Goal: Task Accomplishment & Management: Complete application form

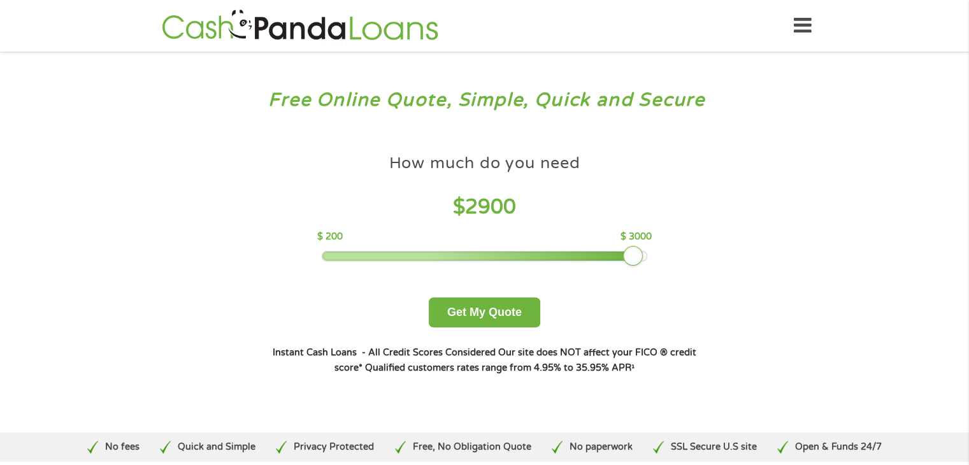
click at [640, 261] on div at bounding box center [484, 256] width 324 height 9
drag, startPoint x: 640, startPoint y: 261, endPoint x: 662, endPoint y: 269, distance: 23.2
click at [662, 269] on div "How much do you need $ 3000 $ 200 $ 3000 Get My Quote" at bounding box center [484, 238] width 446 height 180
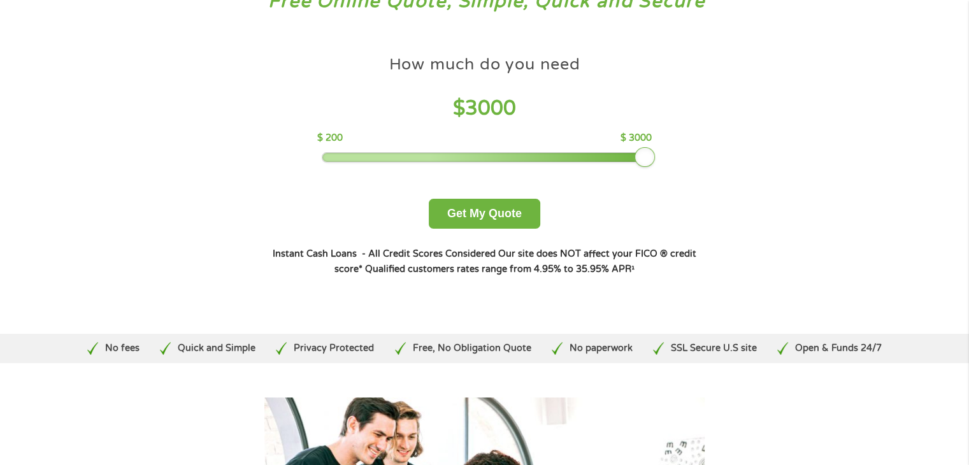
scroll to position [102, 0]
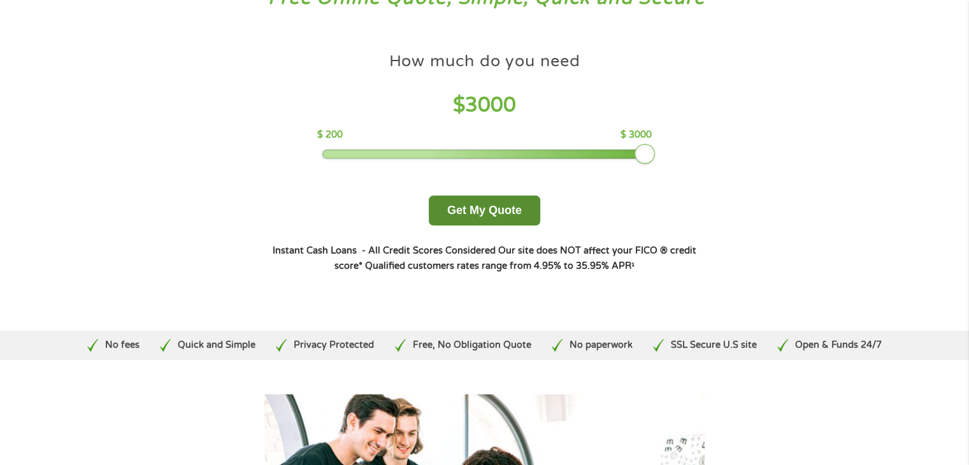
click at [472, 219] on button "Get My Quote" at bounding box center [485, 211] width 112 height 30
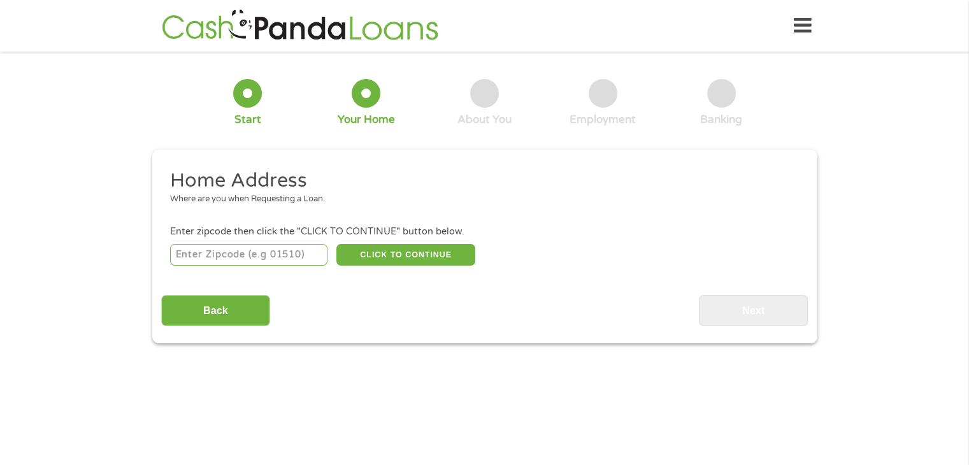
click at [212, 260] on input "number" at bounding box center [248, 255] width 157 height 22
type input "92704"
click at [434, 263] on button "CLICK TO CONTINUE" at bounding box center [405, 255] width 139 height 22
type input "92704"
type input "Santa [PERSON_NAME]"
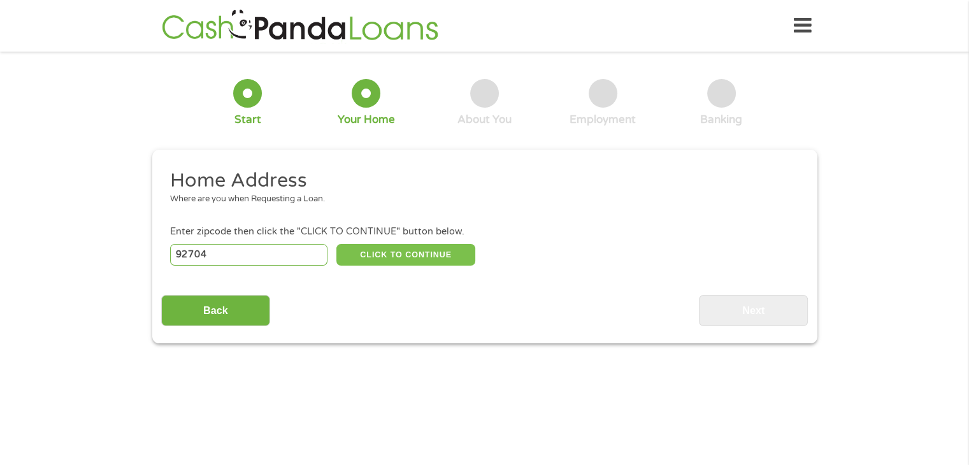
select select "[US_STATE]"
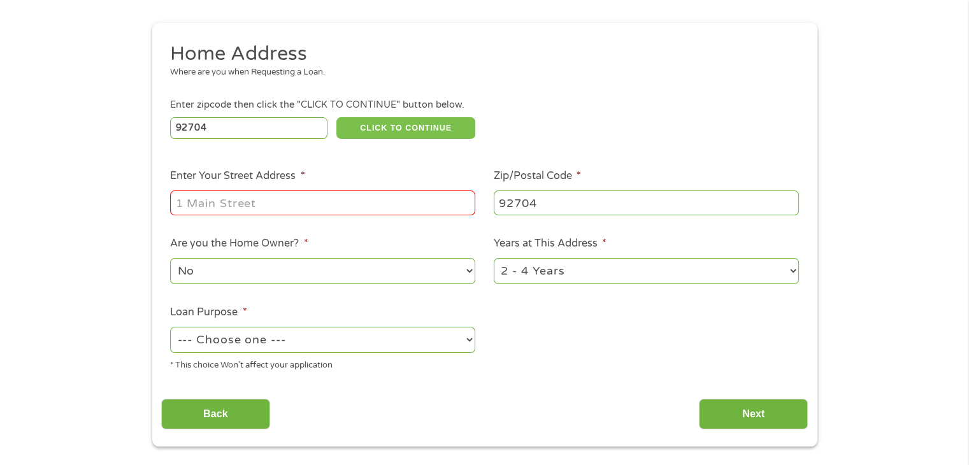
scroll to position [127, 0]
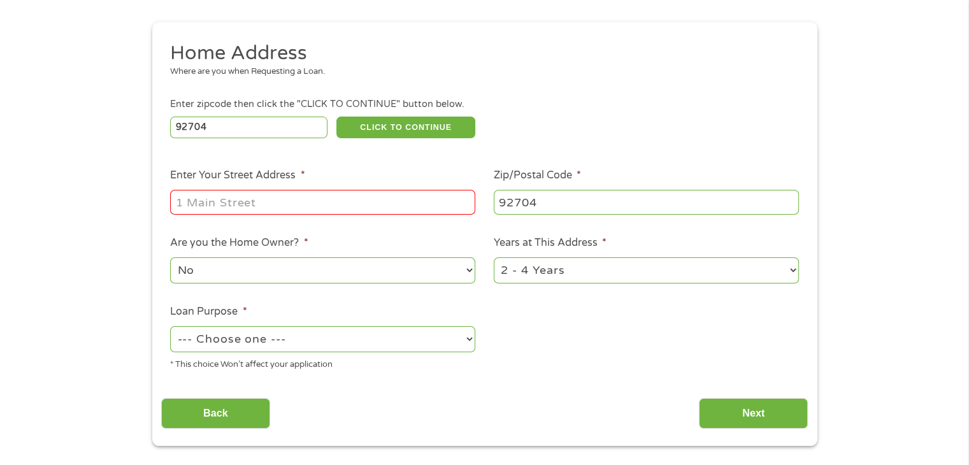
click at [349, 200] on input "Enter Your Street Address *" at bounding box center [322, 202] width 305 height 24
type input "[STREET_ADDRESS]"
click at [351, 270] on select "No Yes" at bounding box center [322, 270] width 305 height 26
click at [170, 259] on select "No Yes" at bounding box center [322, 270] width 305 height 26
click at [580, 274] on select "1 Year or less 1 - 2 Years 2 - 4 Years Over 4 Years" at bounding box center [646, 270] width 305 height 26
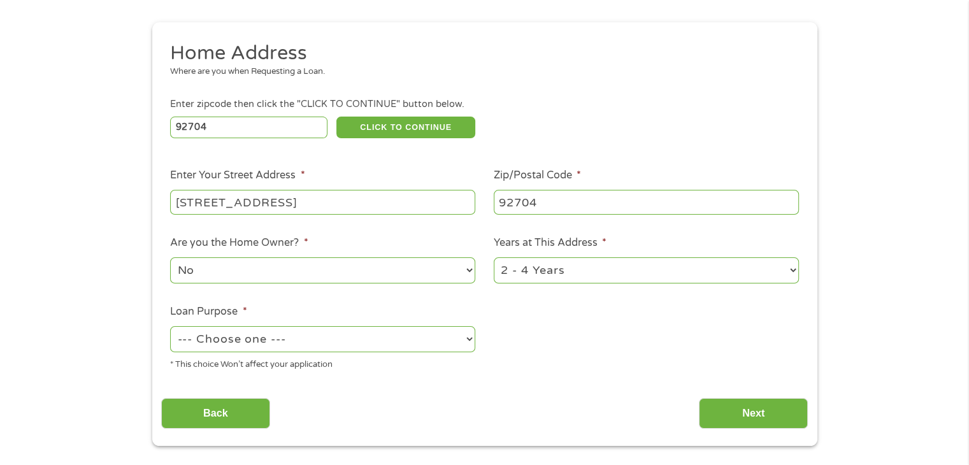
select select "60months"
click at [494, 259] on select "1 Year or less 1 - 2 Years 2 - 4 Years Over 4 Years" at bounding box center [646, 270] width 305 height 26
click at [347, 342] on select "--- Choose one --- Pay Bills Debt Consolidation Home Improvement Major Purchase…" at bounding box center [322, 339] width 305 height 26
click at [170, 328] on select "--- Choose one --- Pay Bills Debt Consolidation Home Improvement Major Purchase…" at bounding box center [322, 339] width 305 height 26
click at [366, 350] on select "--- Choose one --- Pay Bills Debt Consolidation Home Improvement Major Purchase…" at bounding box center [322, 339] width 305 height 26
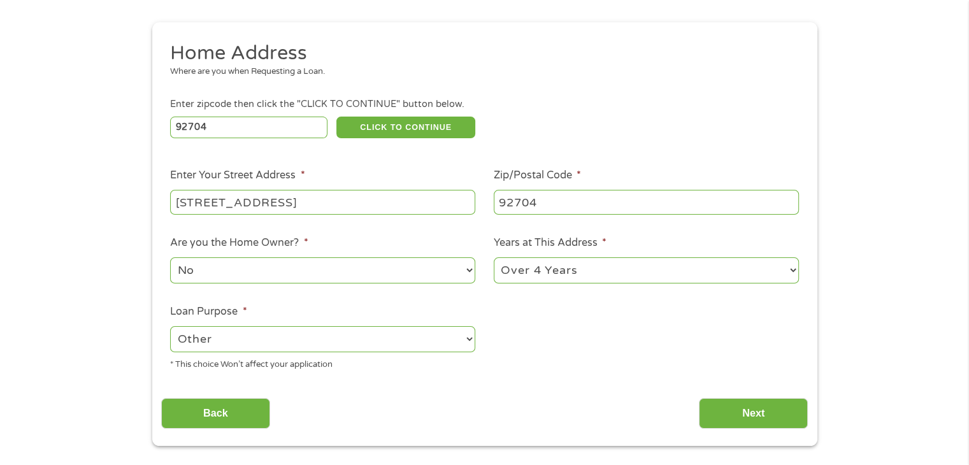
click at [170, 328] on select "--- Choose one --- Pay Bills Debt Consolidation Home Improvement Major Purchase…" at bounding box center [322, 339] width 305 height 26
click at [349, 342] on select "--- Choose one --- Pay Bills Debt Consolidation Home Improvement Major Purchase…" at bounding box center [322, 339] width 305 height 26
select select "shorttermcash"
click at [170, 328] on select "--- Choose one --- Pay Bills Debt Consolidation Home Improvement Major Purchase…" at bounding box center [322, 339] width 305 height 26
click at [758, 422] on input "Next" at bounding box center [753, 413] width 109 height 31
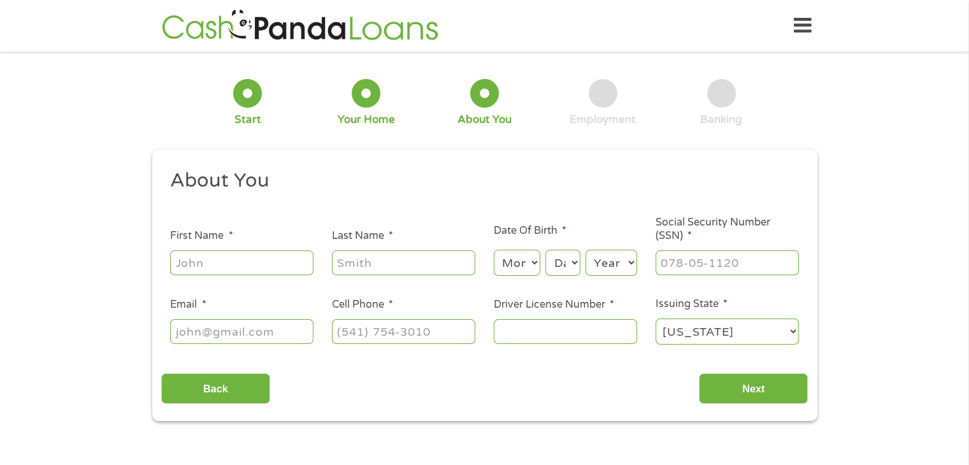
scroll to position [0, 0]
click at [262, 261] on input "First Name *" at bounding box center [241, 262] width 143 height 24
type input "[PERSON_NAME]"
type input "Rea"
type input "[PERSON_NAME][EMAIL_ADDRESS][PERSON_NAME][DOMAIN_NAME]"
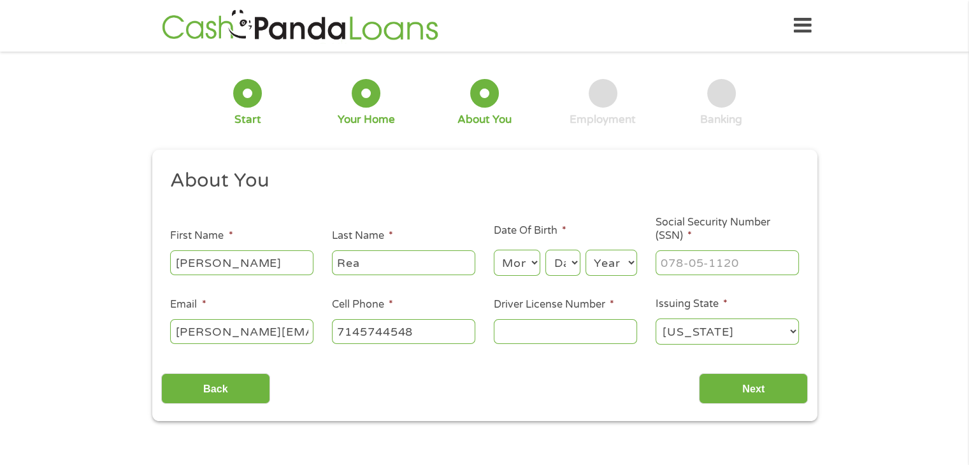
type input "[PHONE_NUMBER]"
click at [301, 340] on input "[PERSON_NAME][EMAIL_ADDRESS][PERSON_NAME][DOMAIN_NAME]" at bounding box center [241, 331] width 143 height 24
click at [266, 327] on input "[DOMAIN_NAME]" at bounding box center [241, 331] width 143 height 24
type input "e"
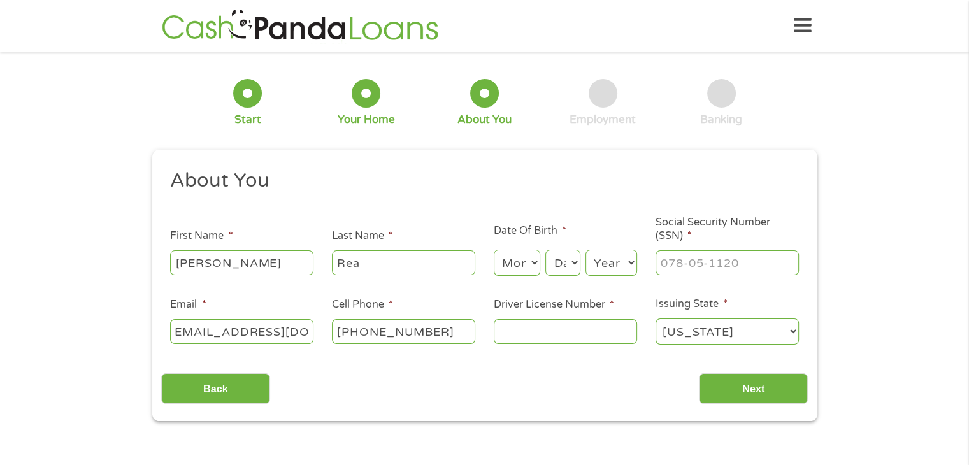
type input "[EMAIL_ADDRESS][DOMAIN_NAME]"
click at [509, 268] on select "Month 1 2 3 4 5 6 7 8 9 10 11 12" at bounding box center [517, 263] width 47 height 26
select select "12"
click at [494, 250] on select "Month 1 2 3 4 5 6 7 8 9 10 11 12" at bounding box center [517, 263] width 47 height 26
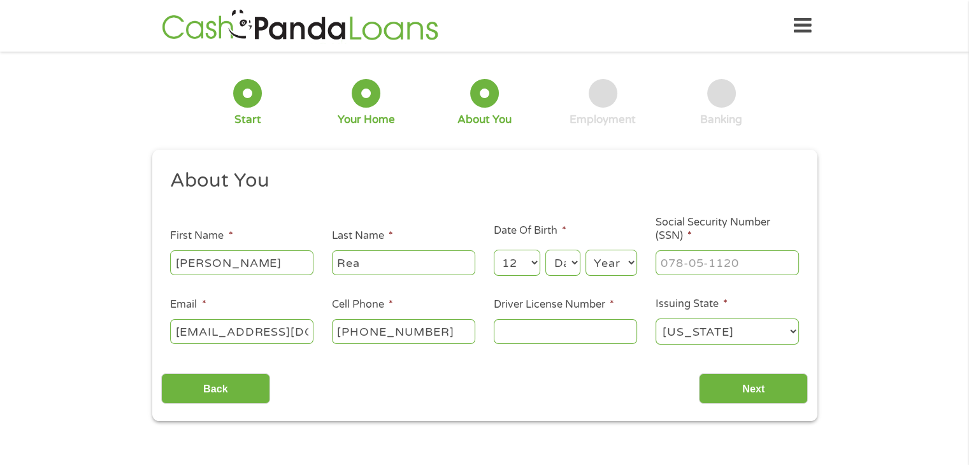
click at [554, 268] on select "Day 1 2 3 4 5 6 7 8 9 10 11 12 13 14 15 16 17 18 19 20 21 22 23 24 25 26 27 28 …" at bounding box center [563, 263] width 34 height 26
select select "2"
click at [546, 250] on select "Day 1 2 3 4 5 6 7 8 9 10 11 12 13 14 15 16 17 18 19 20 21 22 23 24 25 26 27 28 …" at bounding box center [563, 263] width 34 height 26
click at [614, 263] on select "Year [DATE] 2006 2005 2004 2003 2002 2001 2000 1999 1998 1997 1996 1995 1994 19…" at bounding box center [612, 263] width 52 height 26
select select "1984"
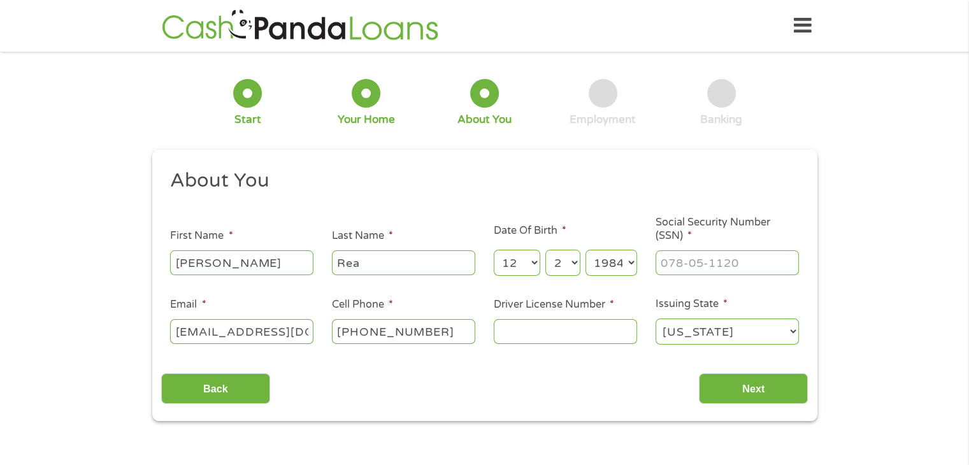
click at [586, 250] on select "Year [DATE] 2006 2005 2004 2003 2002 2001 2000 1999 1998 1997 1996 1995 1994 19…" at bounding box center [612, 263] width 52 height 26
click at [711, 256] on input "___-__-____" at bounding box center [727, 262] width 143 height 24
type input "658-76-0449"
click at [599, 327] on input "Driver License Number *" at bounding box center [565, 331] width 143 height 24
type input "y"
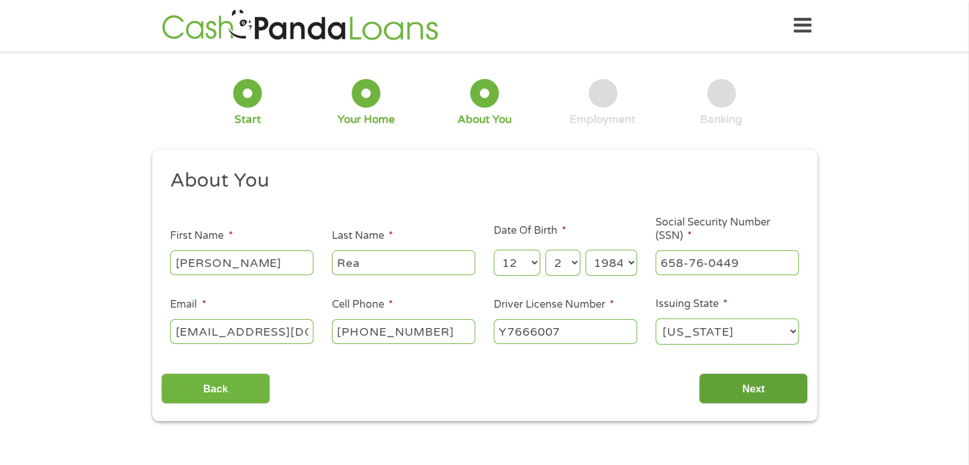
type input "Y7666007"
click at [762, 389] on input "Next" at bounding box center [753, 388] width 109 height 31
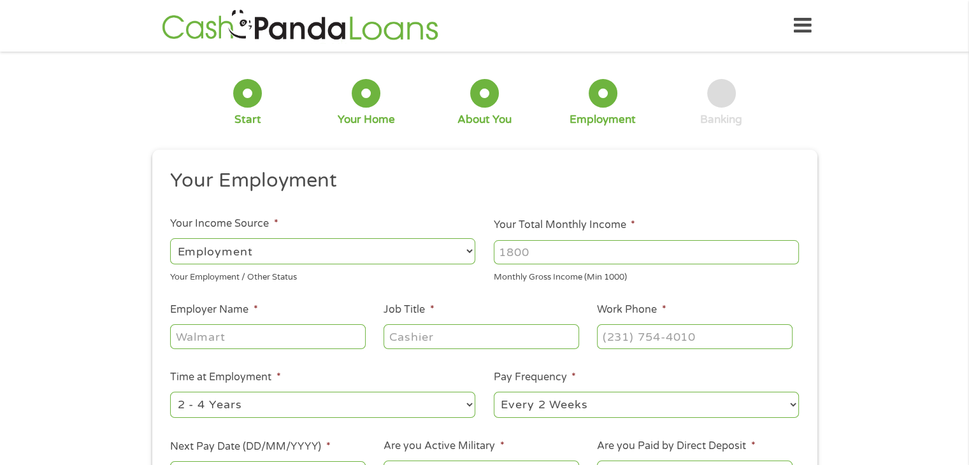
scroll to position [5, 5]
click at [593, 259] on input "Your Total Monthly Income *" at bounding box center [646, 252] width 305 height 24
type input "4800"
click at [292, 336] on input "Employer Name *" at bounding box center [267, 336] width 195 height 24
type input "Avocado Green Brands"
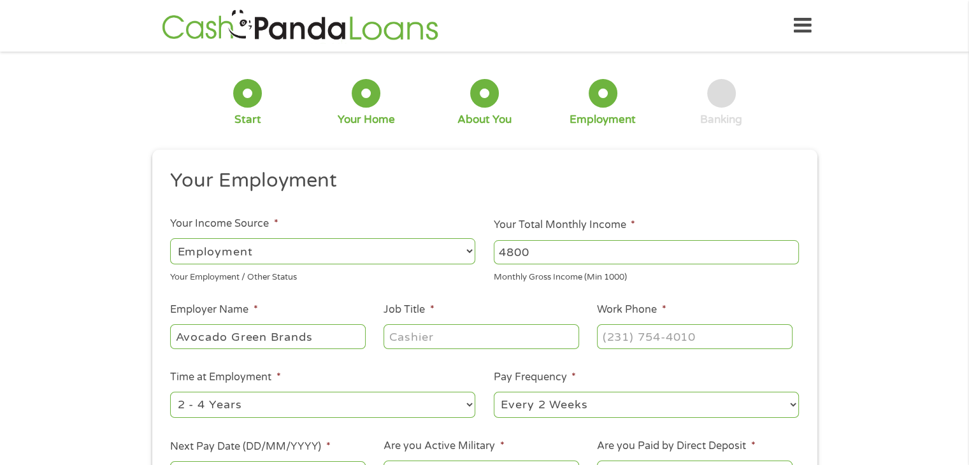
click at [419, 338] on input "Job Title *" at bounding box center [481, 336] width 195 height 24
type input "Safety Specialist"
click at [663, 341] on input "(___) ___-____" at bounding box center [694, 336] width 195 height 24
click at [738, 337] on input "(___) ___-7142" at bounding box center [694, 336] width 195 height 24
type input "[PHONE_NUMBER]"
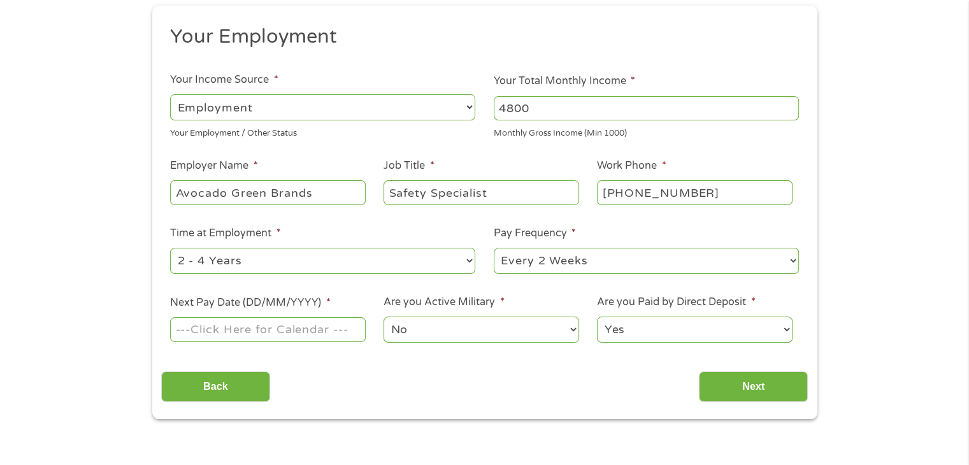
scroll to position [161, 0]
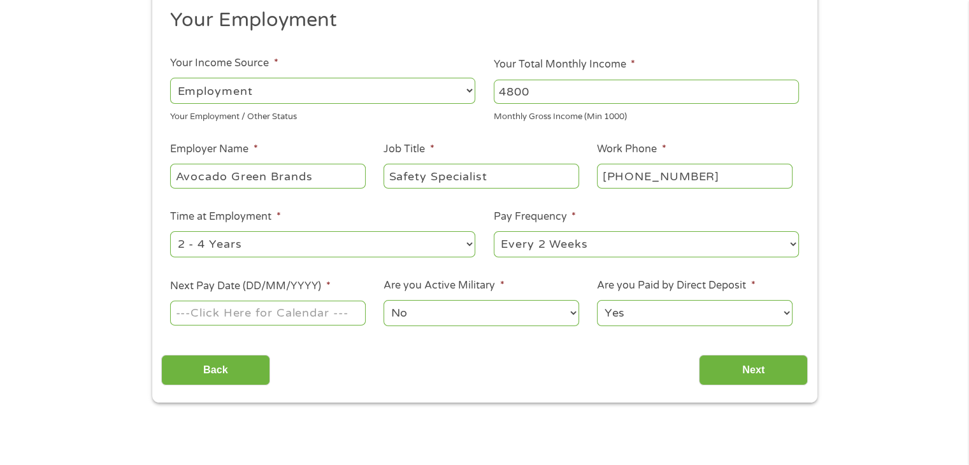
click at [464, 238] on select "--- Choose one --- 1 Year or less 1 - 2 Years 2 - 4 Years Over 4 Years" at bounding box center [322, 244] width 305 height 26
select select "60months"
click at [170, 231] on select "--- Choose one --- 1 Year or less 1 - 2 Years 2 - 4 Years Over 4 Years" at bounding box center [322, 244] width 305 height 26
click at [300, 308] on input "Next Pay Date (DD/MM/YYYY) *" at bounding box center [267, 313] width 195 height 24
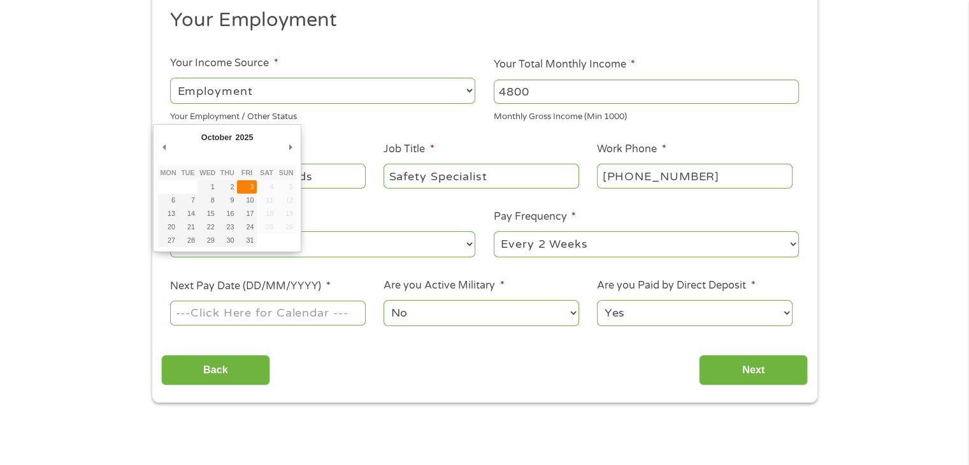
type input "[DATE]"
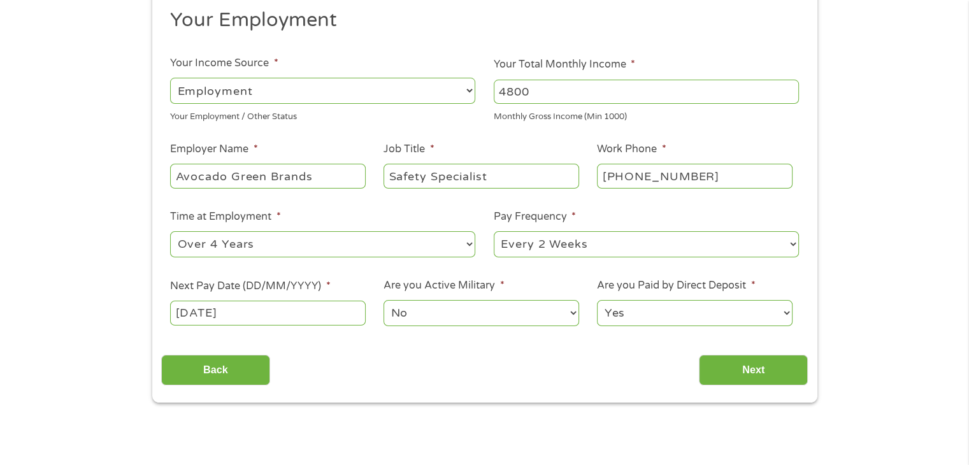
click at [505, 319] on select "No Yes" at bounding box center [481, 313] width 195 height 26
click at [653, 337] on ul "Your Employment Your Income Source * --- Choose one --- Employment [DEMOGRAPHIC…" at bounding box center [484, 173] width 647 height 330
click at [740, 370] on input "Next" at bounding box center [753, 370] width 109 height 31
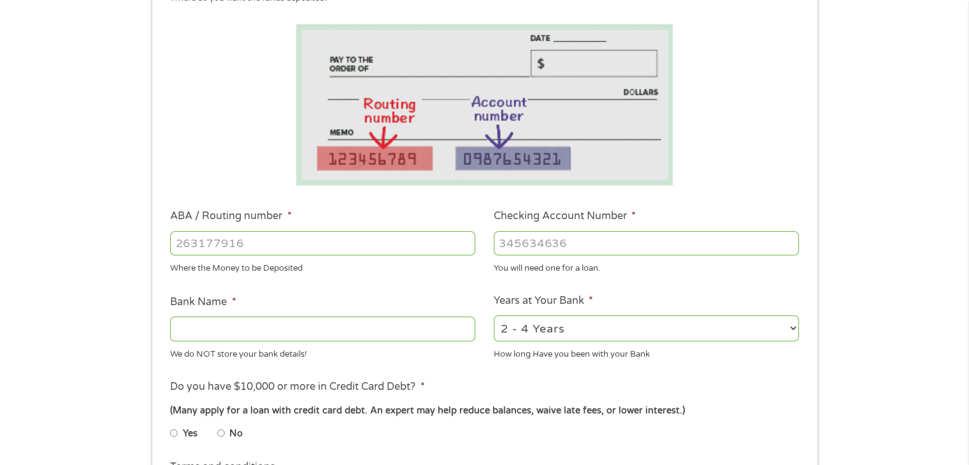
scroll to position [199, 0]
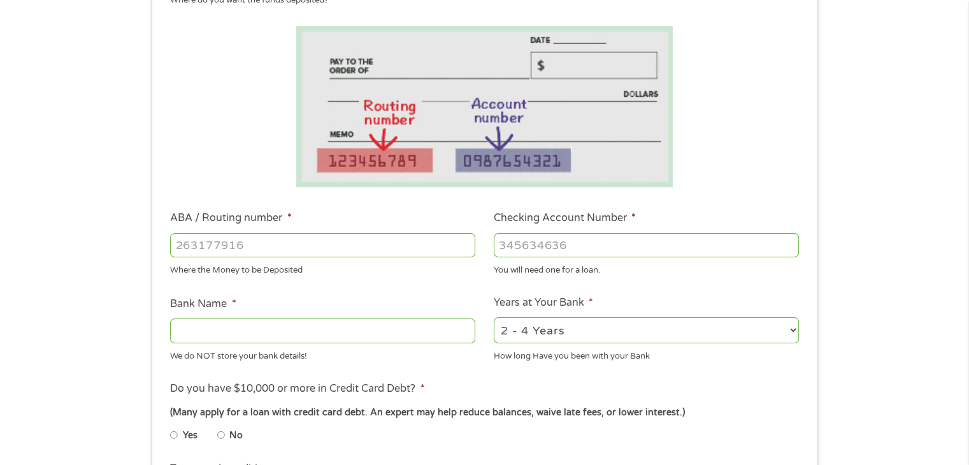
click at [236, 248] on input "ABA / Routing number *" at bounding box center [322, 245] width 305 height 24
type input "031176110"
type input "CAPITAL ONE NA"
type input "031176110"
click at [529, 249] on input "Checking Account Number *" at bounding box center [646, 245] width 305 height 24
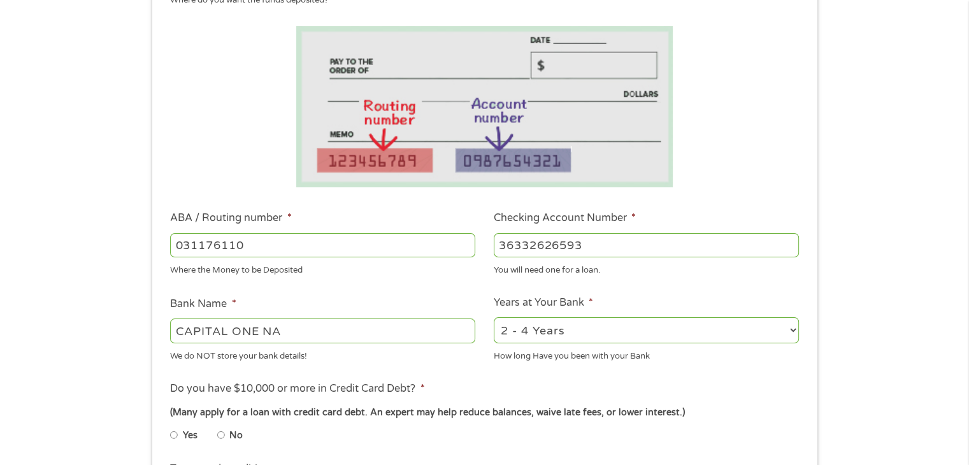
type input "36332626593"
click at [606, 338] on select "2 - 4 Years 6 - 12 Months 1 - 2 Years Over 4 Years" at bounding box center [646, 330] width 305 height 26
select select "12months"
click at [494, 318] on select "2 - 4 Years 6 - 12 Months 1 - 2 Years Over 4 Years" at bounding box center [646, 330] width 305 height 26
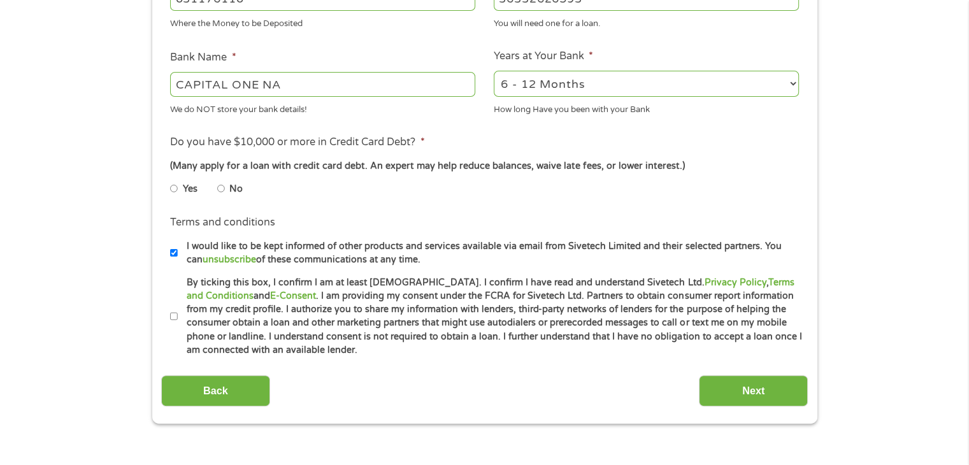
scroll to position [439, 0]
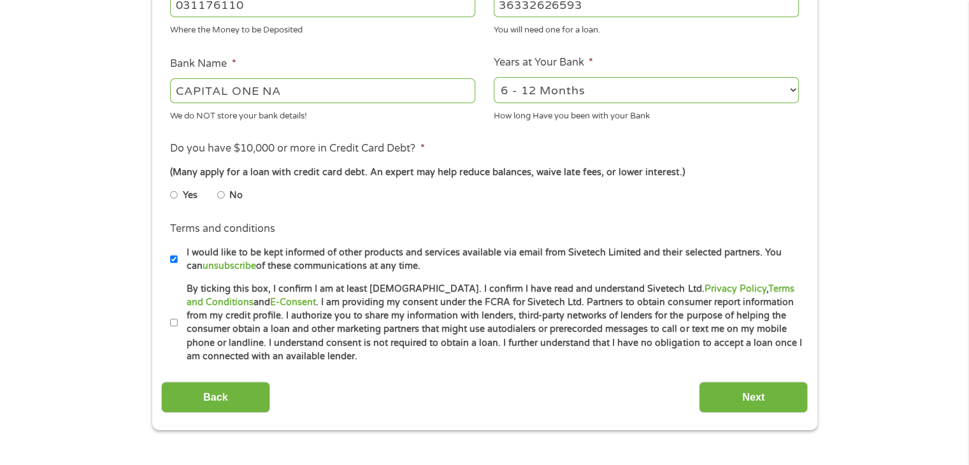
click at [222, 194] on input "No" at bounding box center [221, 195] width 8 height 20
radio input "true"
click at [174, 321] on input "By ticking this box, I confirm I am at least [DEMOGRAPHIC_DATA]. I confirm I ha…" at bounding box center [174, 323] width 8 height 20
checkbox input "true"
click at [719, 401] on input "Next" at bounding box center [753, 397] width 109 height 31
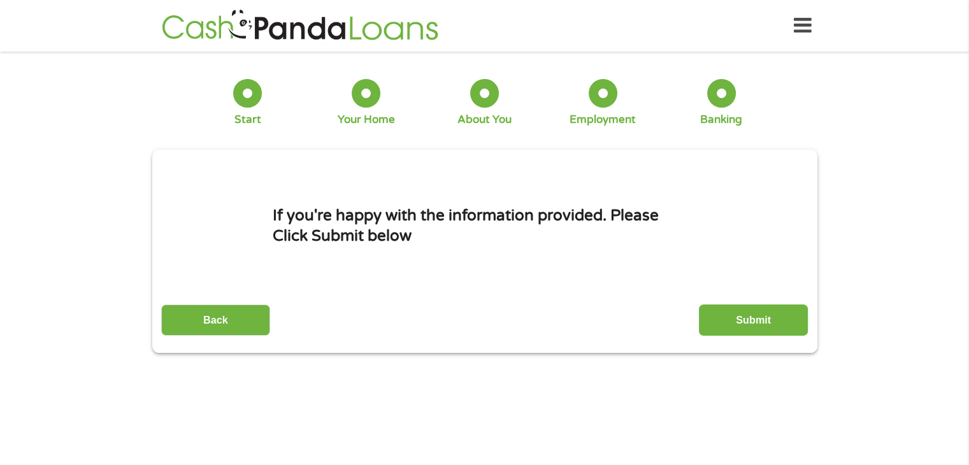
scroll to position [0, 0]
click at [752, 318] on input "Submit" at bounding box center [753, 320] width 109 height 31
